Goal: Task Accomplishment & Management: Manage account settings

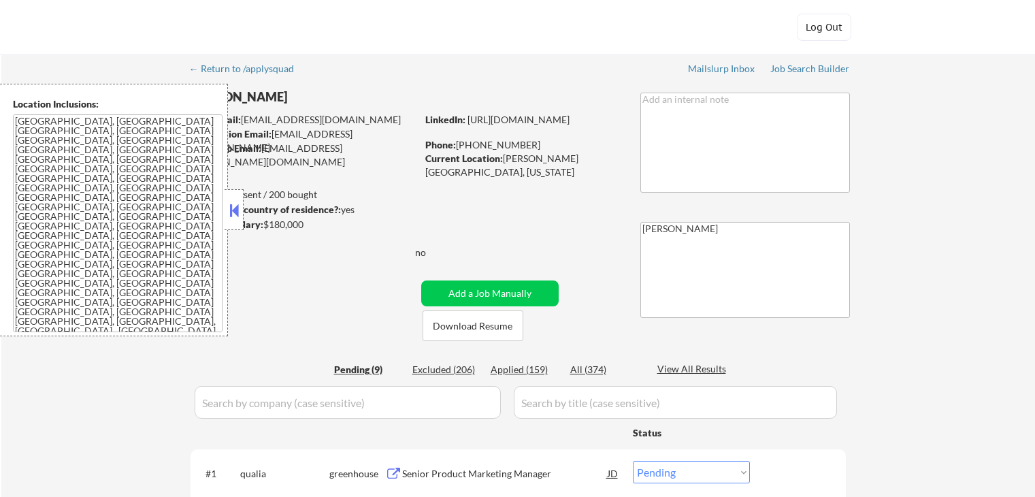
select select ""pending""
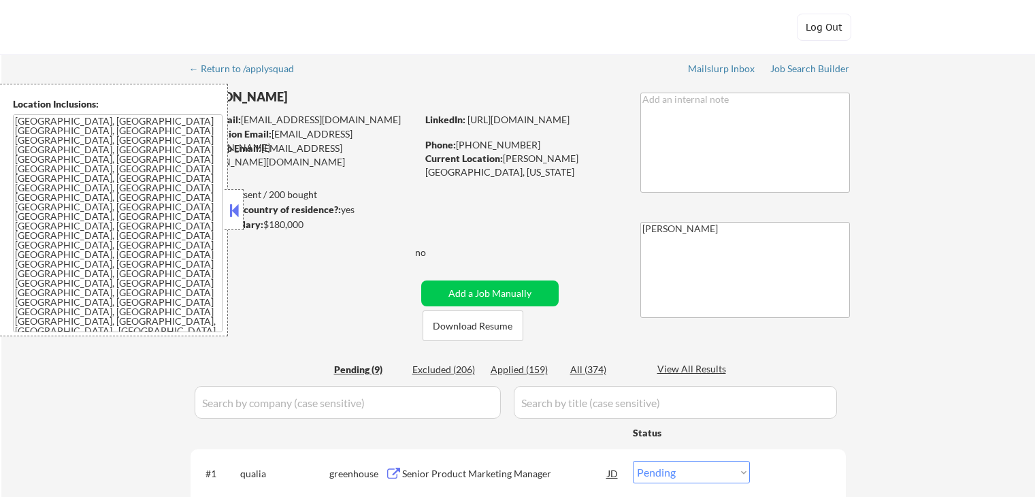
select select ""pending""
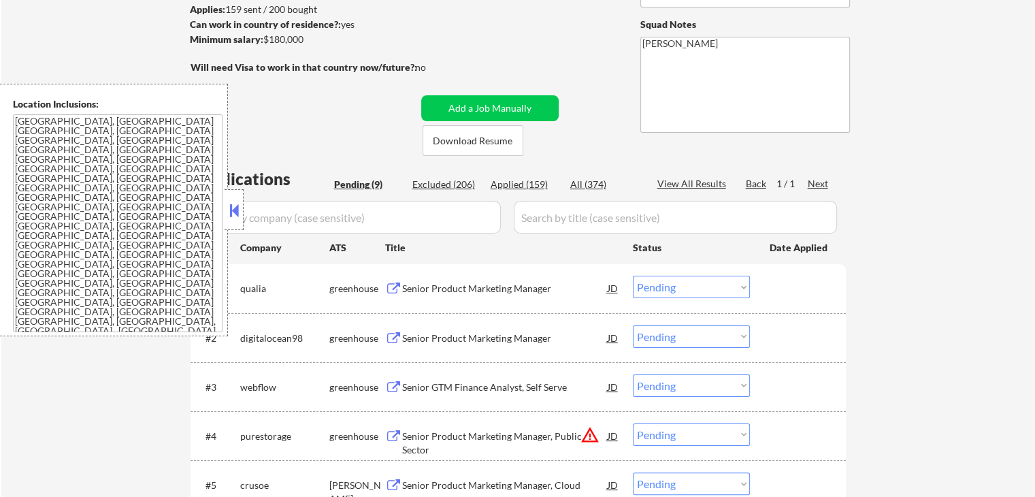
scroll to position [204, 0]
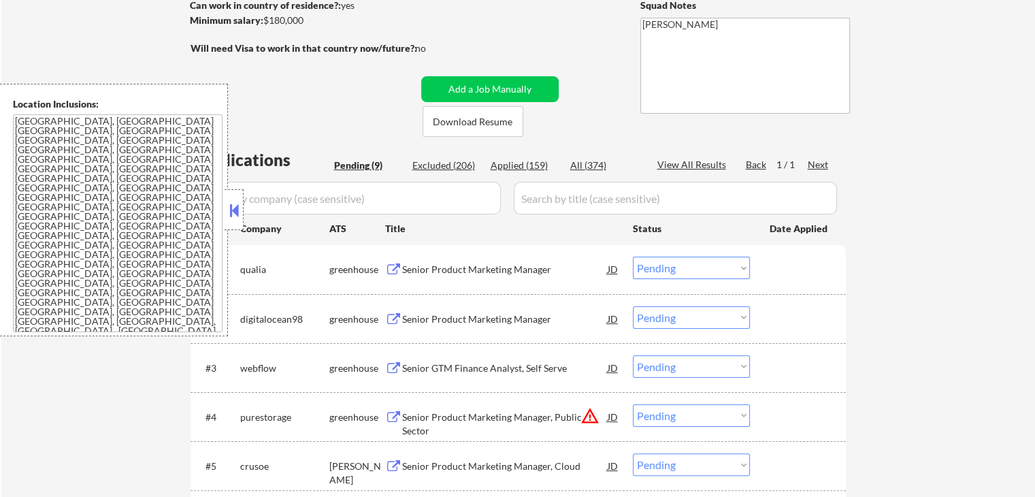
click at [402, 267] on div "Senior Product Marketing Manager" at bounding box center [504, 270] width 205 height 14
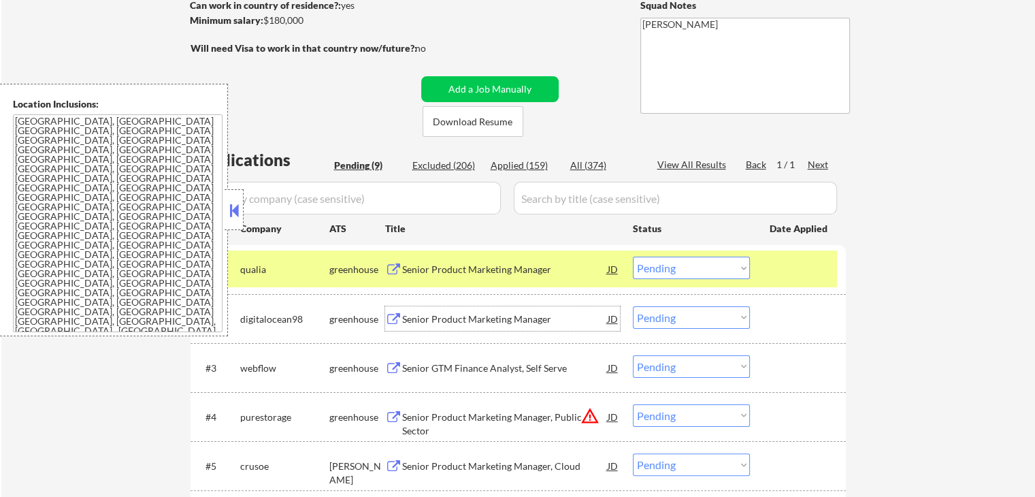
click at [412, 316] on div "Senior Product Marketing Manager" at bounding box center [504, 319] width 205 height 14
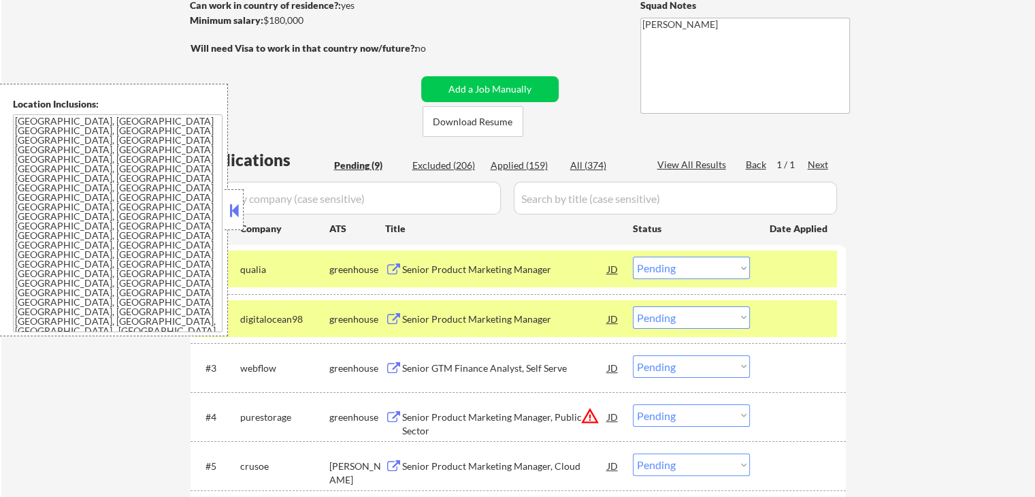
click at [397, 362] on button at bounding box center [393, 368] width 17 height 13
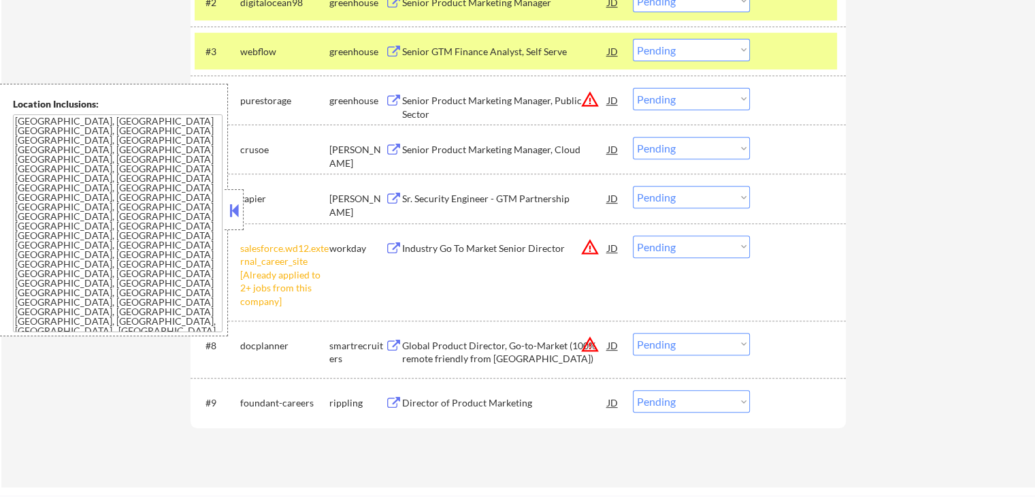
scroll to position [544, 0]
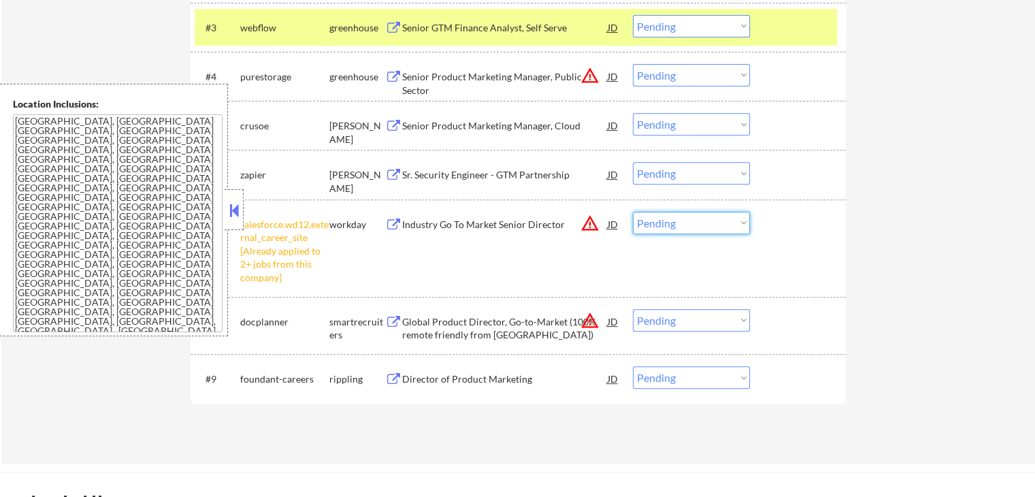
click at [656, 220] on select "Choose an option... Pending Applied Excluded (Questions) Excluded (Expired) Exc…" at bounding box center [691, 223] width 117 height 22
click at [633, 212] on select "Choose an option... Pending Applied Excluded (Questions) Excluded (Expired) Exc…" at bounding box center [691, 223] width 117 height 22
select select ""pending""
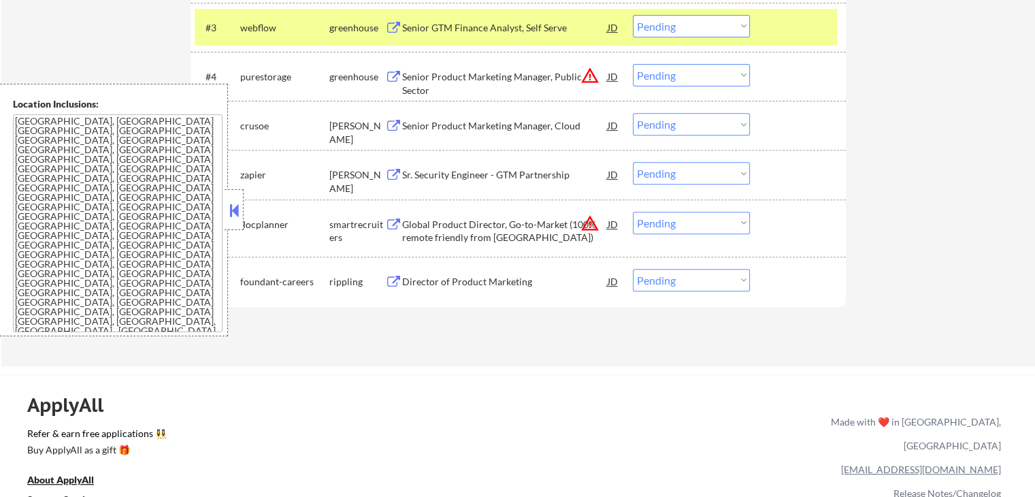
click at [416, 174] on div "Sr. Security Engineer - GTM Partnership" at bounding box center [504, 175] width 205 height 14
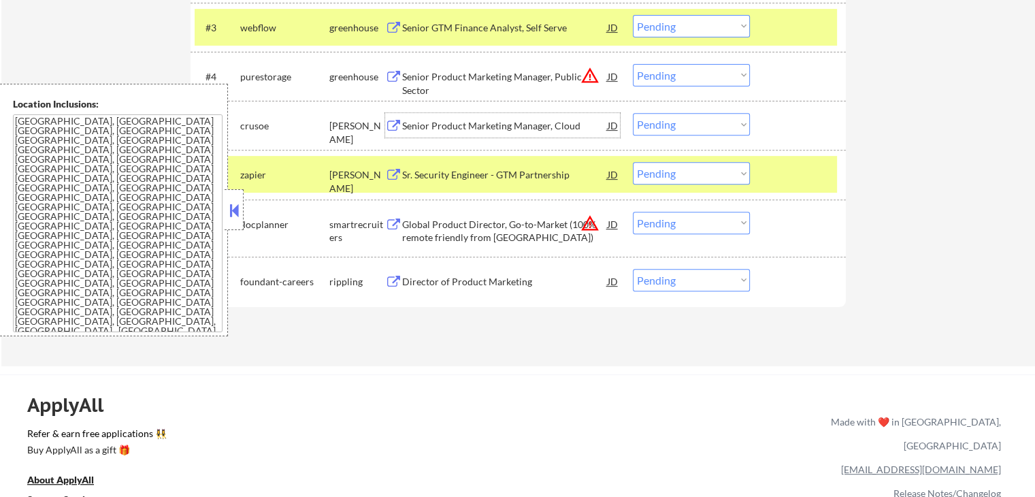
click at [424, 126] on div "Senior Product Marketing Manager, Cloud" at bounding box center [504, 126] width 205 height 14
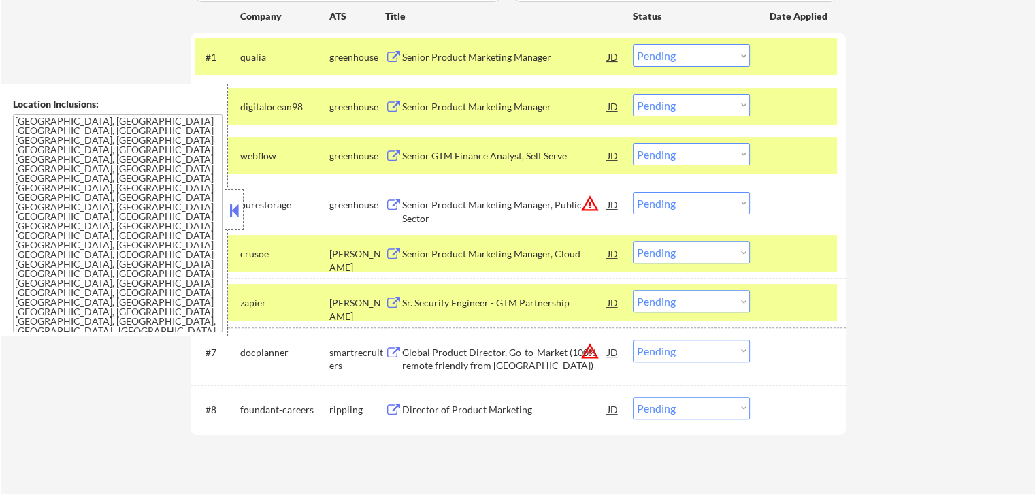
scroll to position [408, 0]
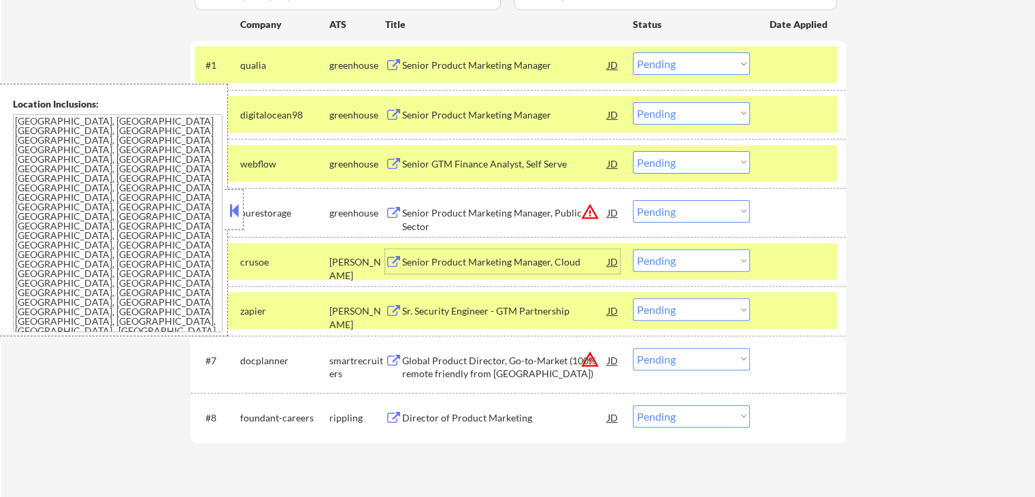
drag, startPoint x: 670, startPoint y: 61, endPoint x: 673, endPoint y: 71, distance: 11.4
click at [671, 61] on select "Choose an option... Pending Applied Excluded (Questions) Excluded (Expired) Exc…" at bounding box center [691, 63] width 117 height 22
click at [633, 52] on select "Choose an option... Pending Applied Excluded (Questions) Excluded (Expired) Exc…" at bounding box center [691, 63] width 117 height 22
select select ""pending""
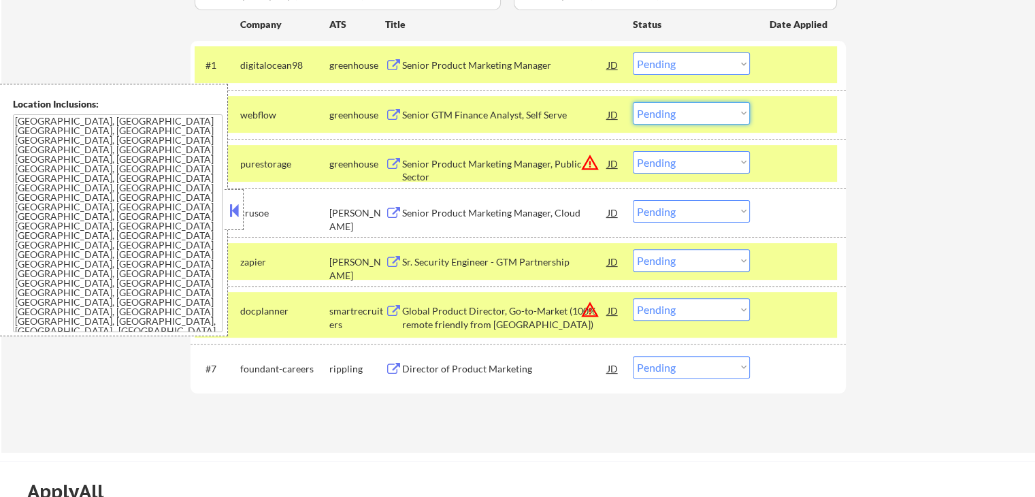
click at [678, 123] on select "Choose an option... Pending Applied Excluded (Questions) Excluded (Expired) Exc…" at bounding box center [691, 113] width 117 height 22
click at [633, 102] on select "Choose an option... Pending Applied Excluded (Questions) Excluded (Expired) Exc…" at bounding box center [691, 113] width 117 height 22
select select ""pending""
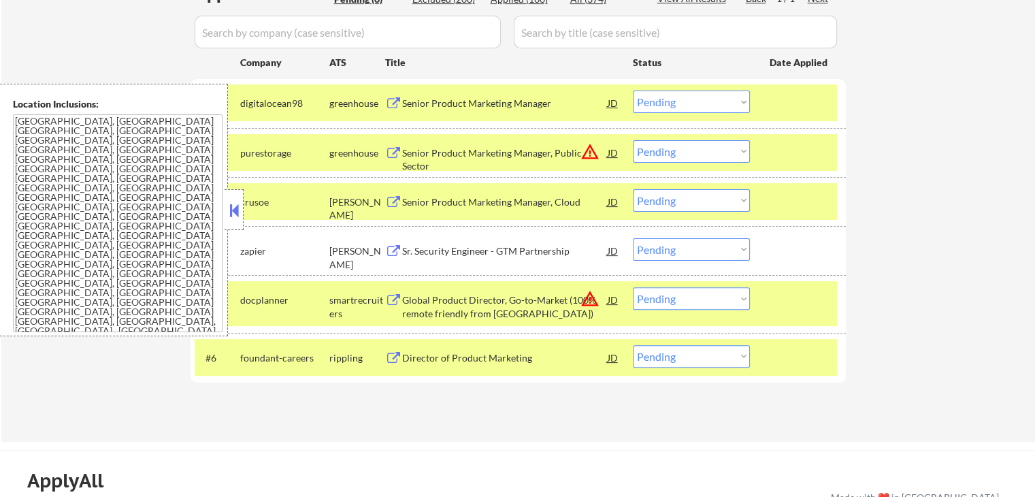
scroll to position [340, 0]
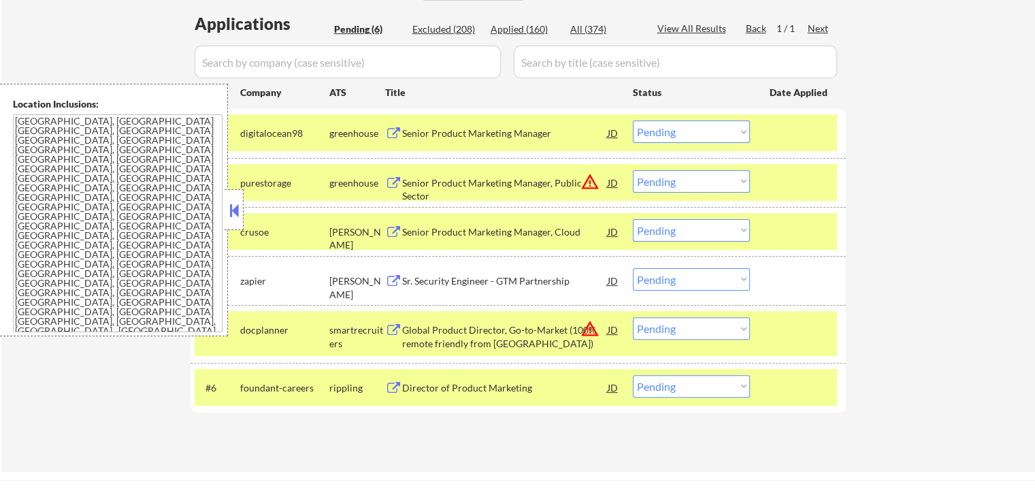
click at [703, 134] on select "Choose an option... Pending Applied Excluded (Questions) Excluded (Expired) Exc…" at bounding box center [691, 131] width 117 height 22
click at [633, 120] on select "Choose an option... Pending Applied Excluded (Questions) Excluded (Expired) Exc…" at bounding box center [691, 131] width 117 height 22
select select ""pending""
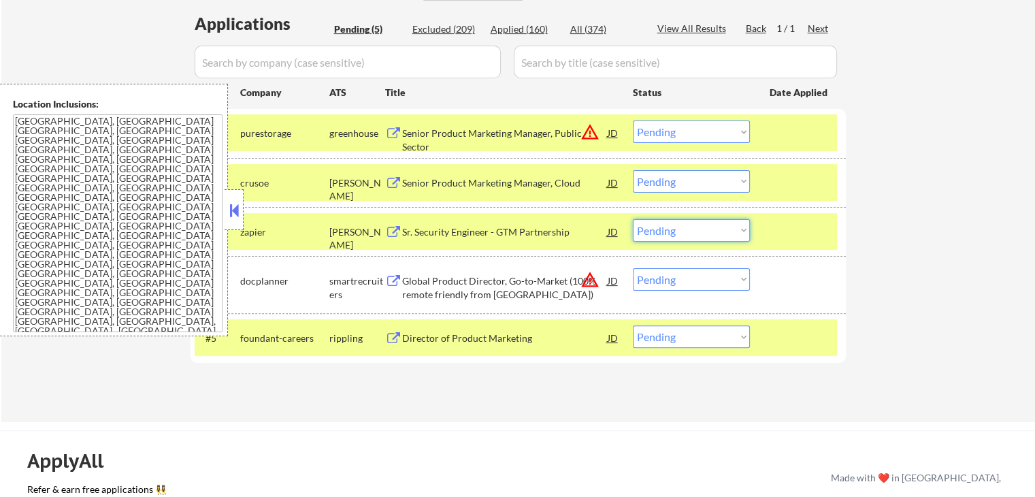
drag, startPoint x: 691, startPoint y: 227, endPoint x: 697, endPoint y: 239, distance: 13.4
click at [694, 229] on select "Choose an option... Pending Applied Excluded (Questions) Excluded (Expired) Exc…" at bounding box center [691, 230] width 117 height 22
click at [669, 184] on select "Choose an option... Pending Applied Excluded (Questions) Excluded (Expired) Exc…" at bounding box center [691, 181] width 117 height 22
click at [633, 170] on select "Choose an option... Pending Applied Excluded (Questions) Excluded (Expired) Exc…" at bounding box center [691, 181] width 117 height 22
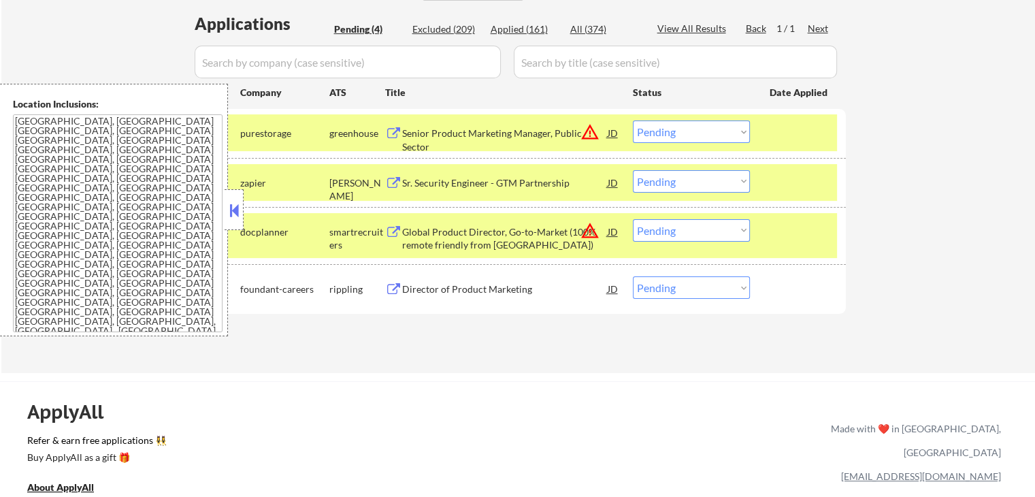
click at [688, 178] on select "Choose an option... Pending Applied Excluded (Questions) Excluded (Expired) Exc…" at bounding box center [691, 181] width 117 height 22
click at [633, 170] on select "Choose an option... Pending Applied Excluded (Questions) Excluded (Expired) Exc…" at bounding box center [691, 181] width 117 height 22
select select ""pending""
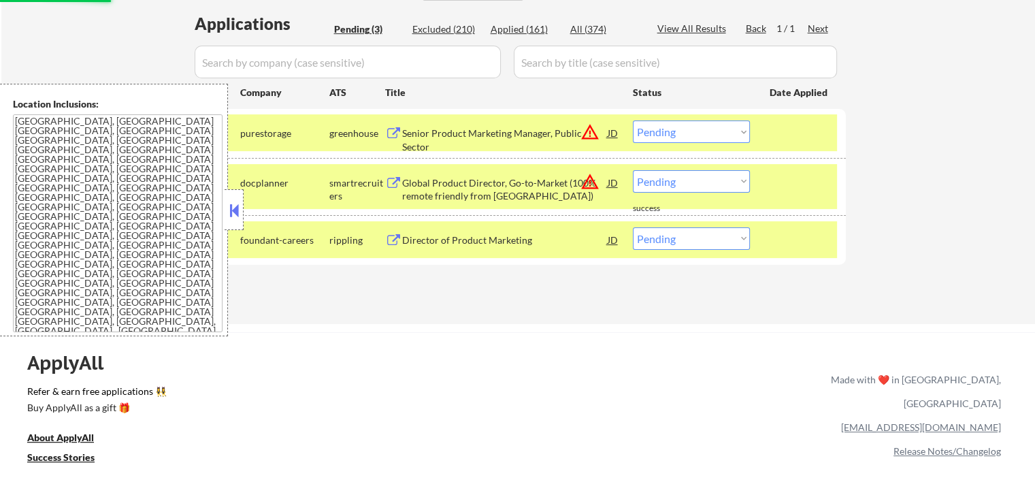
click at [476, 235] on div "Director of Product Marketing" at bounding box center [504, 240] width 205 height 14
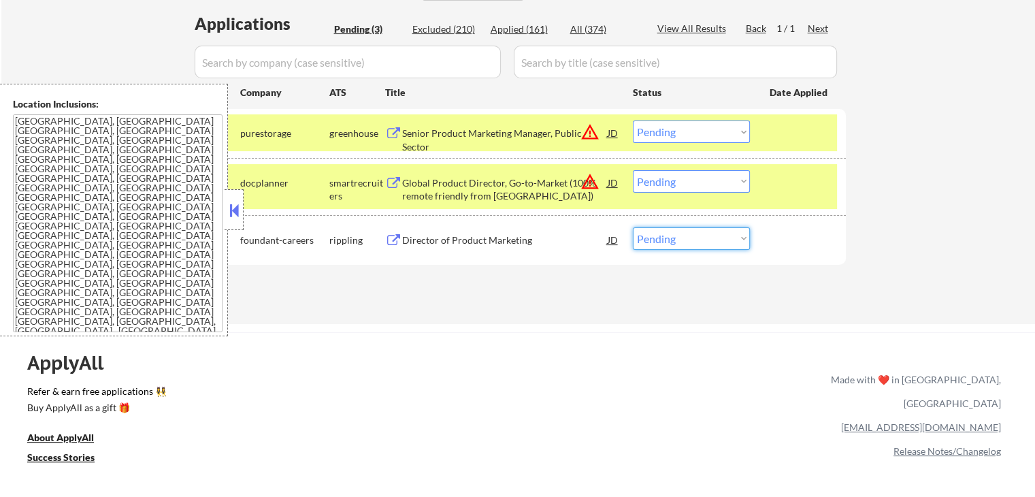
drag, startPoint x: 679, startPoint y: 235, endPoint x: 680, endPoint y: 248, distance: 13.6
click at [679, 235] on select "Choose an option... Pending Applied Excluded (Questions) Excluded (Expired) Exc…" at bounding box center [691, 238] width 117 height 22
select select ""applied""
click at [633, 227] on select "Choose an option... Pending Applied Excluded (Questions) Excluded (Expired) Exc…" at bounding box center [691, 238] width 117 height 22
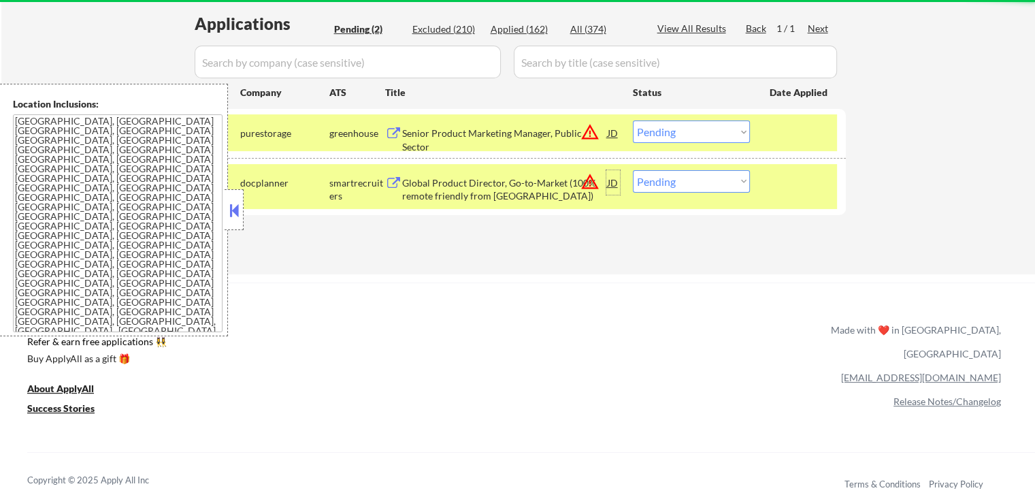
click at [607, 181] on div "JD" at bounding box center [613, 182] width 14 height 24
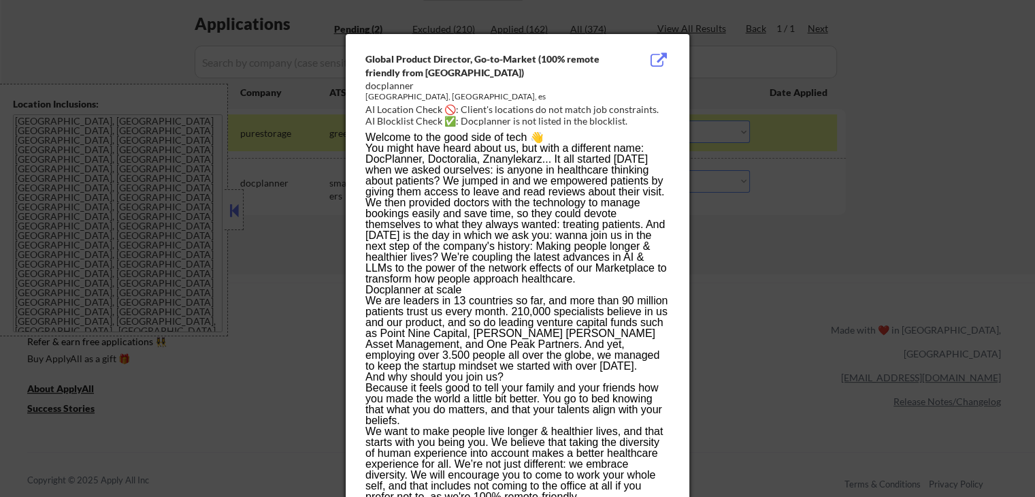
click at [783, 219] on div at bounding box center [517, 248] width 1035 height 497
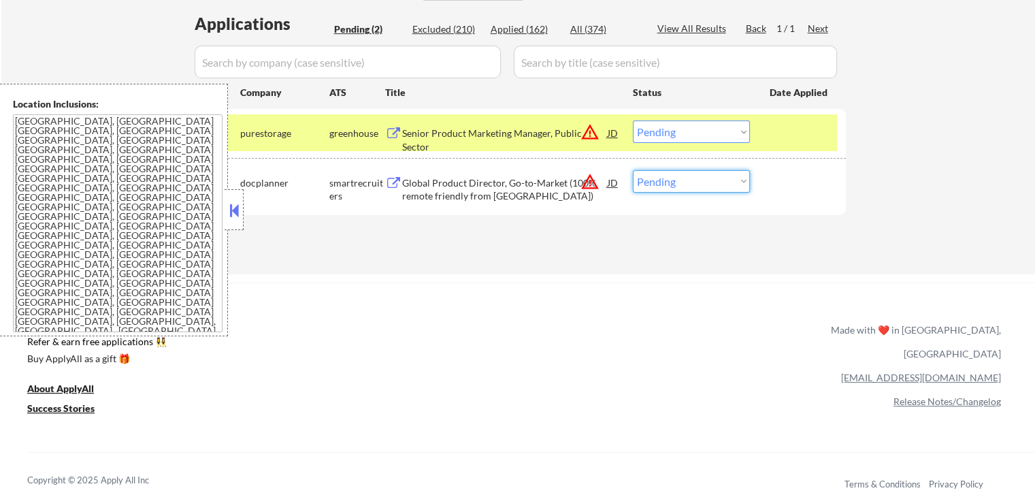
drag, startPoint x: 690, startPoint y: 176, endPoint x: 691, endPoint y: 184, distance: 7.6
click at [690, 176] on select "Choose an option... Pending Applied Excluded (Questions) Excluded (Expired) Exc…" at bounding box center [691, 181] width 117 height 22
select select ""excluded__location_""
click at [633, 170] on select "Choose an option... Pending Applied Excluded (Questions) Excluded (Expired) Exc…" at bounding box center [691, 181] width 117 height 22
click at [614, 133] on div "JD" at bounding box center [613, 132] width 14 height 24
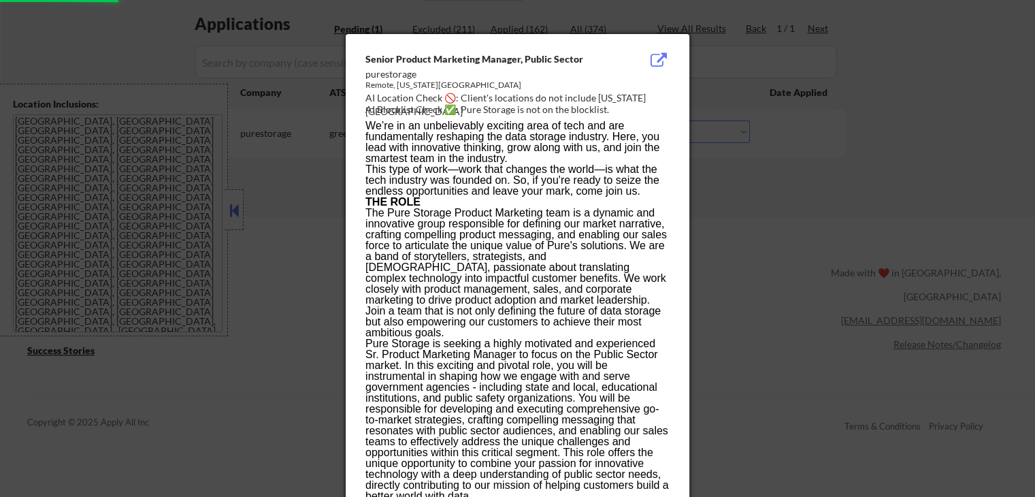
click at [803, 237] on div at bounding box center [517, 248] width 1035 height 497
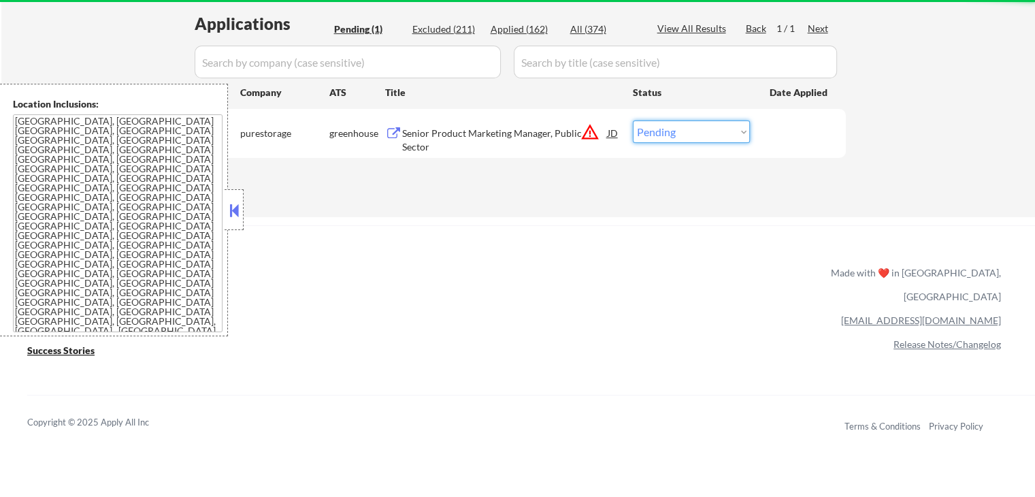
drag, startPoint x: 708, startPoint y: 122, endPoint x: 707, endPoint y: 129, distance: 6.8
click at [707, 128] on select "Choose an option... Pending Applied Excluded (Questions) Excluded (Expired) Exc…" at bounding box center [691, 131] width 117 height 22
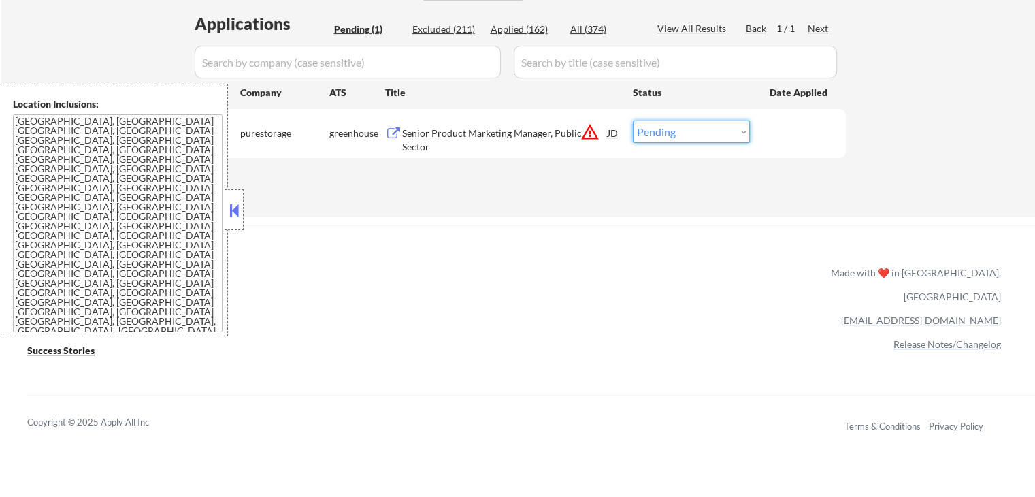
select select ""excluded__location_""
click at [633, 120] on select "Choose an option... Pending Applied Excluded (Questions) Excluded (Expired) Exc…" at bounding box center [691, 131] width 117 height 22
click at [593, 235] on div "ApplyAll Refer & earn free applications 👯‍♀️ Buy ApplyAll as a gift 🎁 About App…" at bounding box center [517, 343] width 1035 height 216
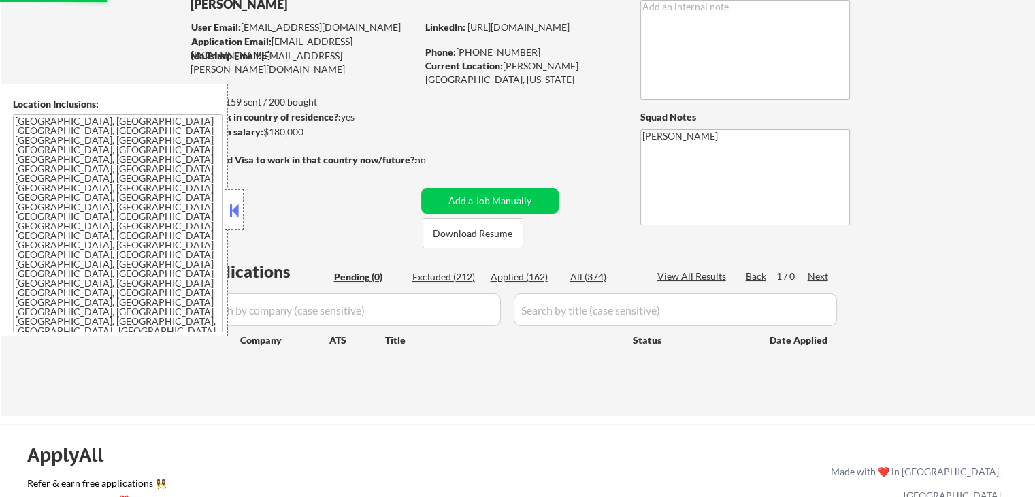
scroll to position [68, 0]
